Goal: Task Accomplishment & Management: Manage account settings

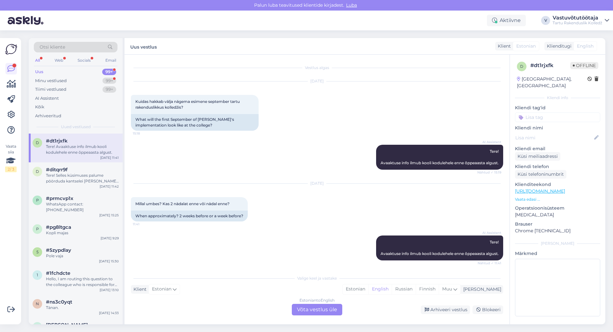
scroll to position [13, 0]
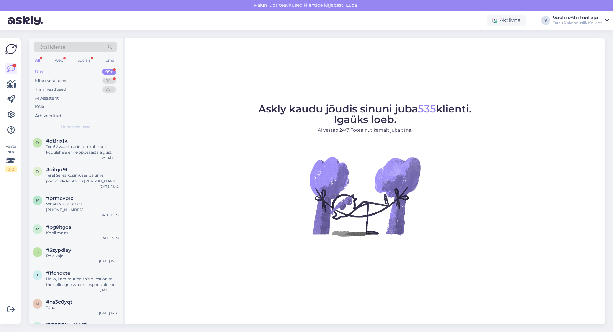
click at [57, 72] on div "Uus 99+" at bounding box center [76, 71] width 84 height 9
click at [61, 72] on div "Uus 99+" at bounding box center [76, 71] width 84 height 9
click at [109, 72] on div "99+" at bounding box center [109, 72] width 14 height 6
click at [110, 81] on div "99+" at bounding box center [109, 81] width 14 height 6
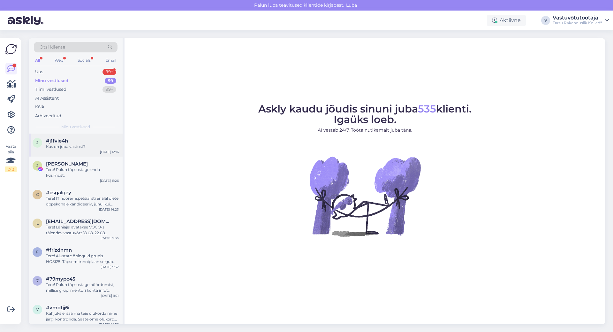
click at [79, 147] on div "Kas on juba vastust?" at bounding box center [82, 147] width 73 height 6
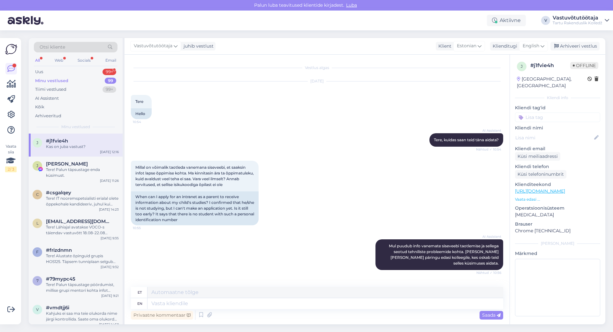
scroll to position [72, 0]
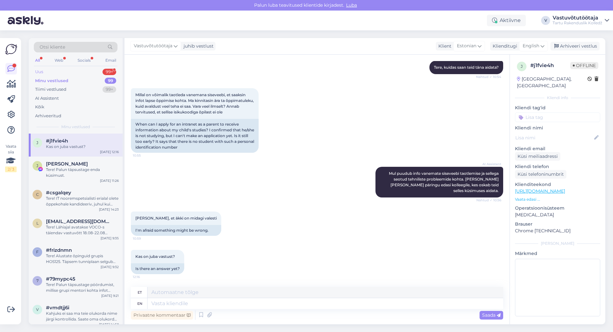
click at [62, 72] on div "Uus 99+" at bounding box center [76, 71] width 84 height 9
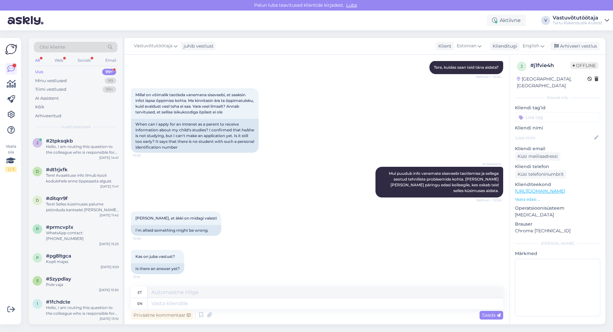
scroll to position [134, 0]
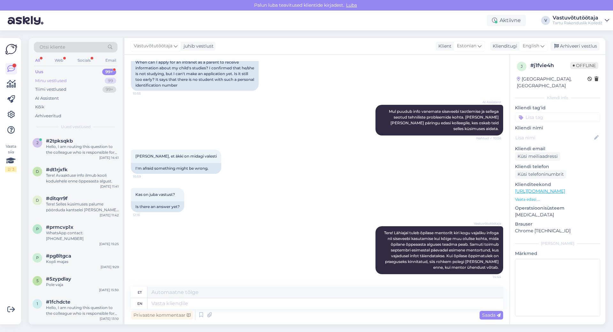
click at [69, 77] on div "Minu vestlused 99" at bounding box center [76, 80] width 84 height 9
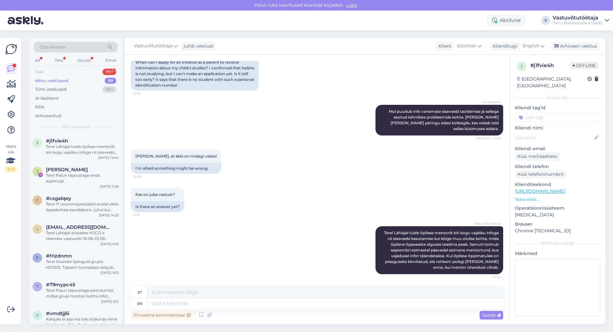
click at [70, 72] on div "Uus 99+" at bounding box center [76, 71] width 84 height 9
